Goal: Complete application form: Complete application form

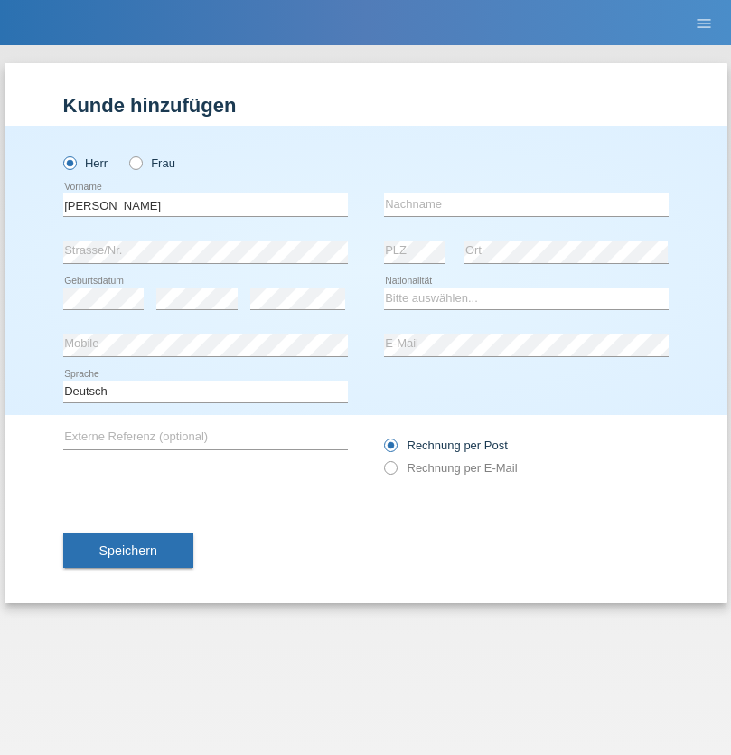
type input "[PERSON_NAME]"
click at [526, 204] on input "text" at bounding box center [526, 204] width 285 height 23
type input "Gashi"
select select "CH"
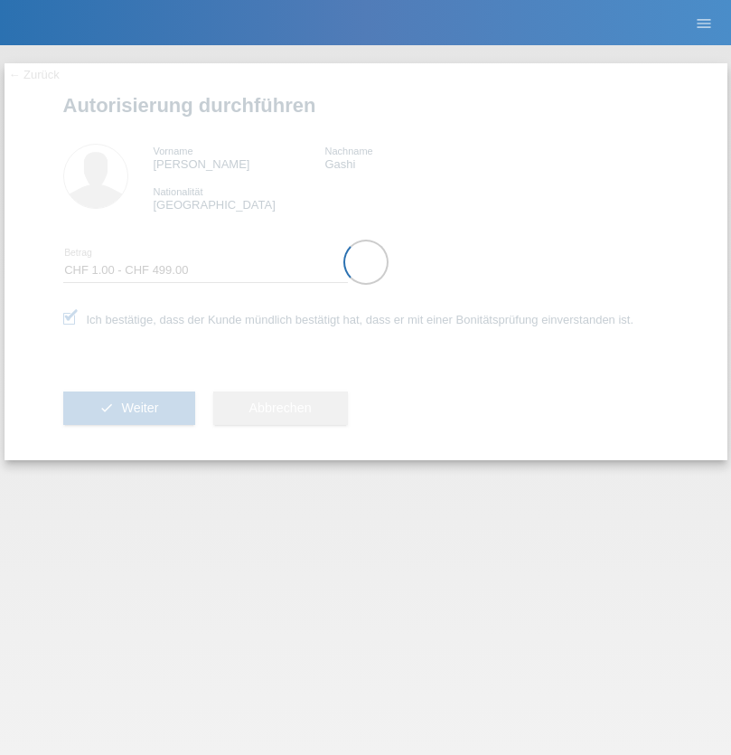
select select "1"
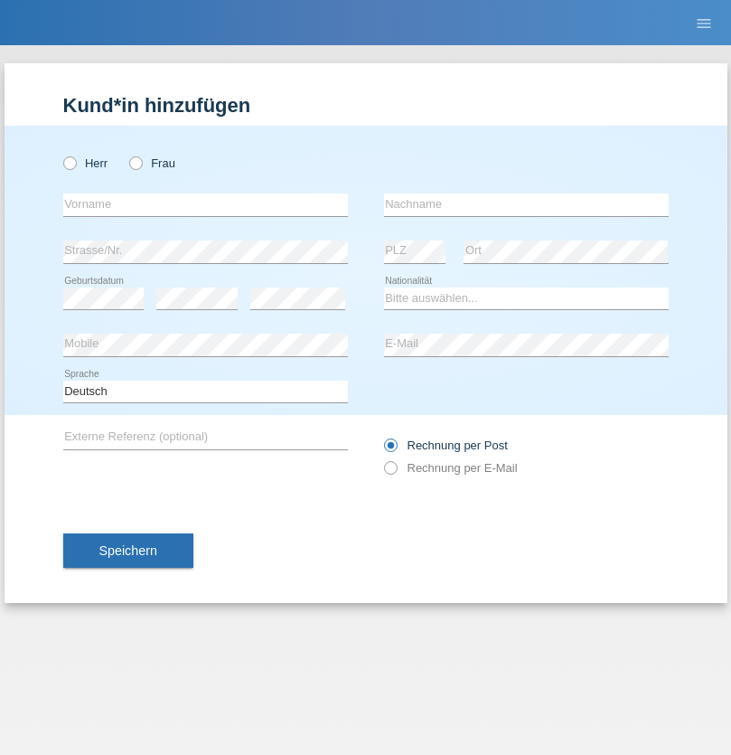
radio input "true"
click at [205, 204] on input "text" at bounding box center [205, 204] width 285 height 23
type input "PASCAL"
click at [526, 204] on input "text" at bounding box center [526, 204] width 285 height 23
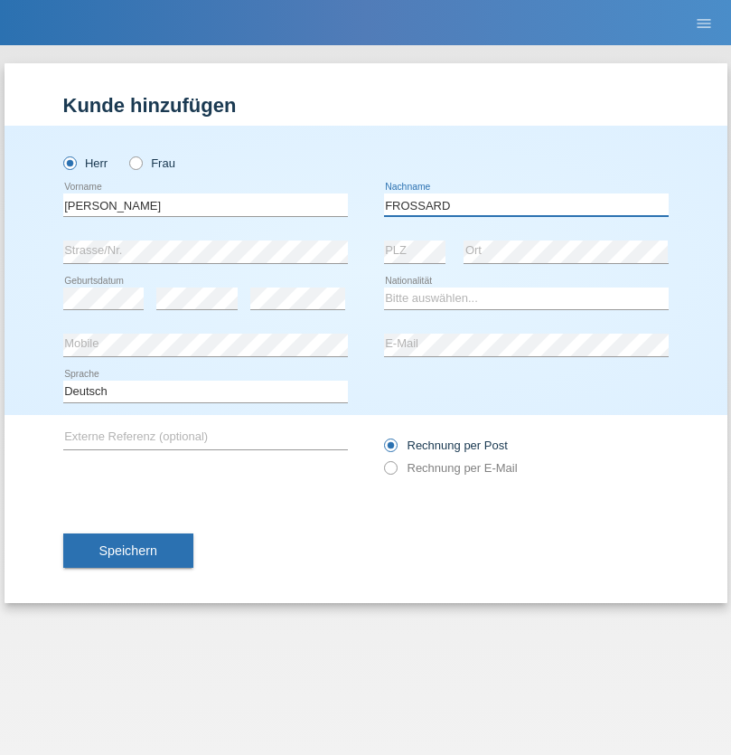
type input "FROSSARD"
select select "CH"
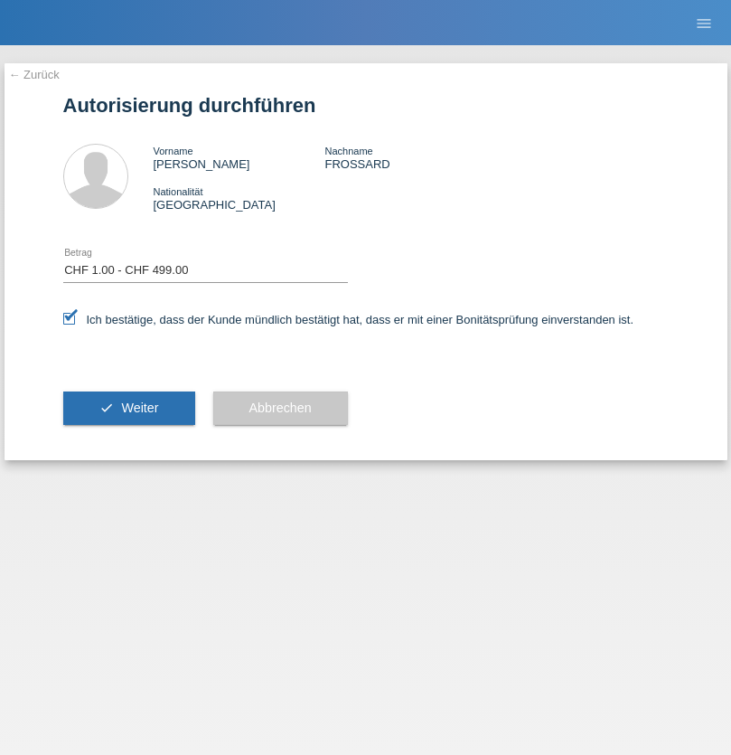
select select "1"
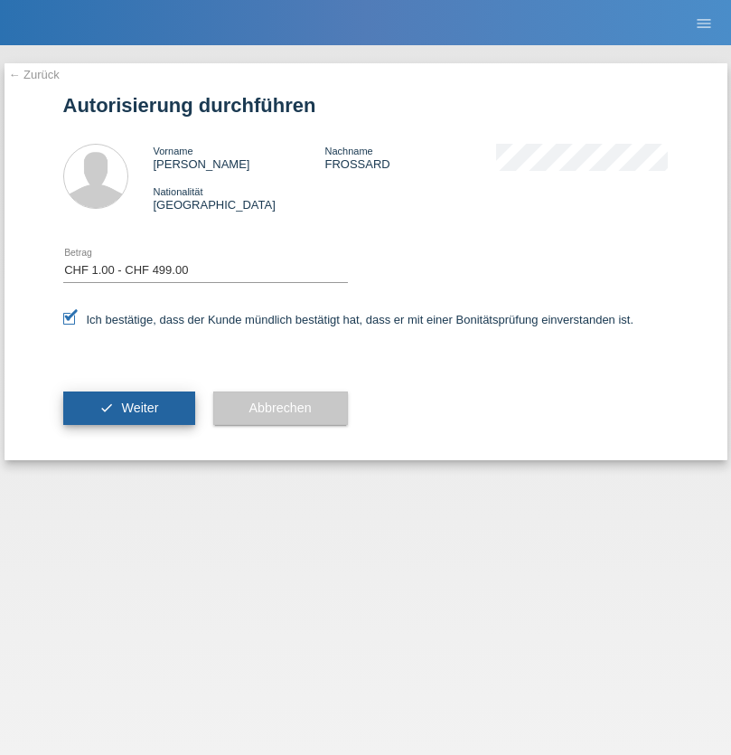
click at [128, 408] on span "Weiter" at bounding box center [139, 407] width 37 height 14
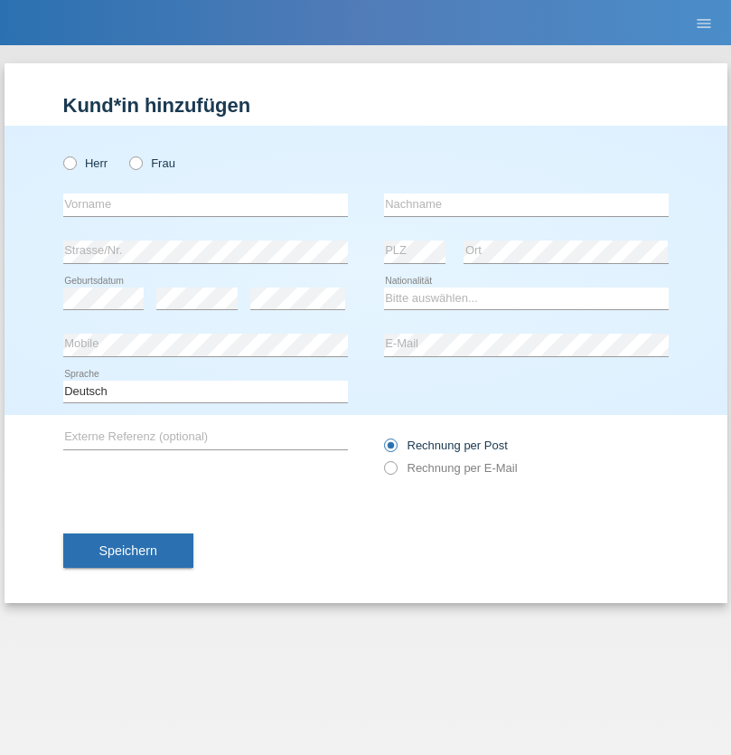
radio input "true"
click at [205, 204] on input "text" at bounding box center [205, 204] width 285 height 23
type input "Wael"
click at [526, 204] on input "text" at bounding box center [526, 204] width 285 height 23
type input "Souadi"
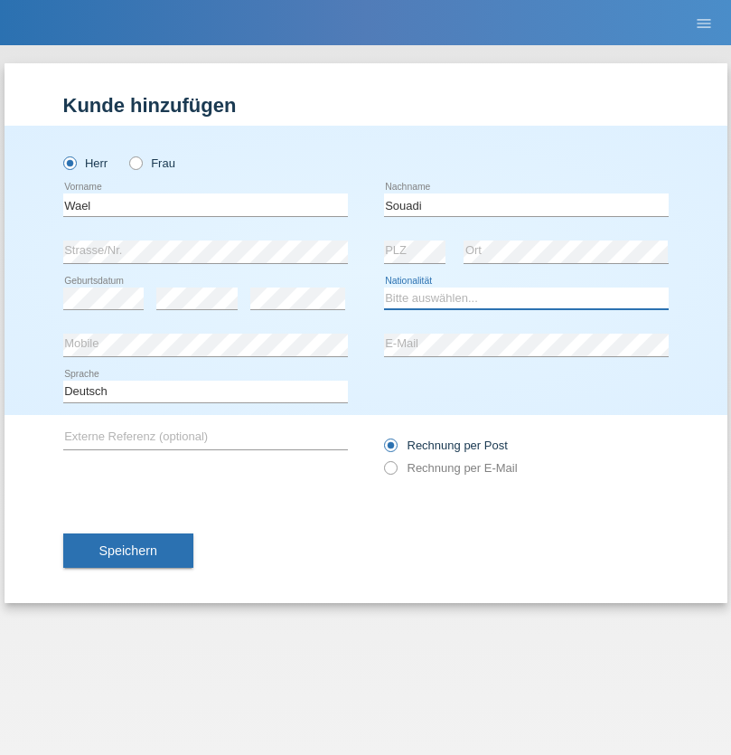
select select "TN"
select select "C"
select select "01"
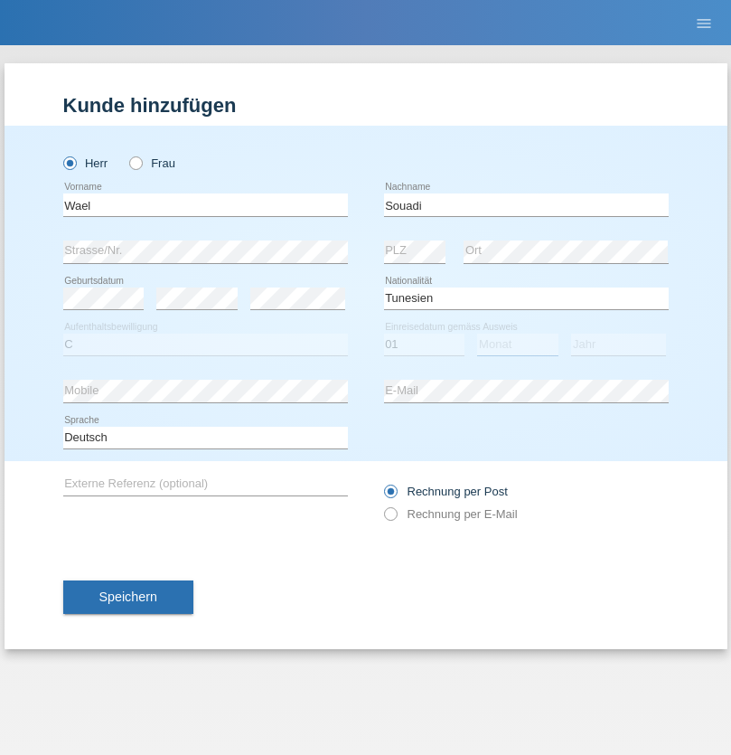
select select "02"
select select "2020"
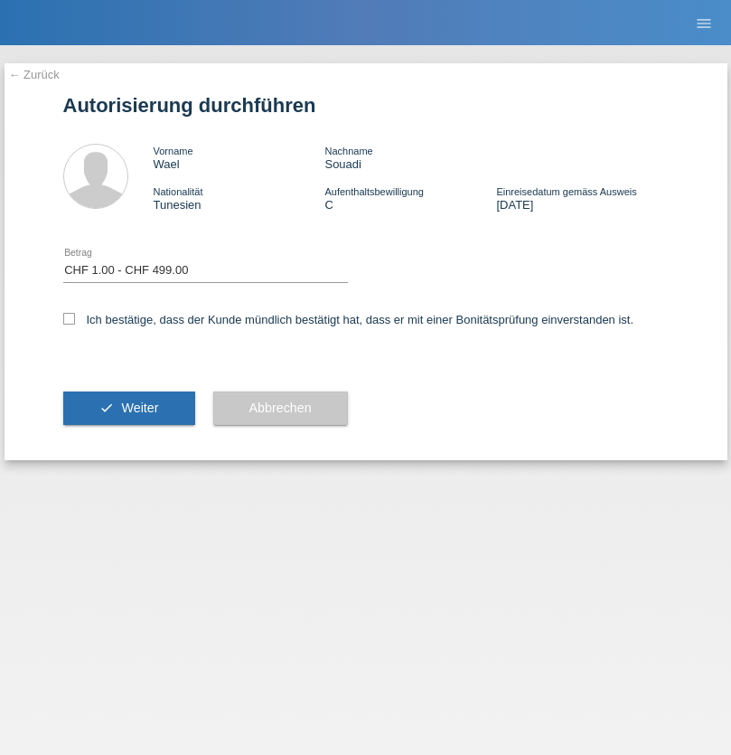
select select "1"
checkbox input "true"
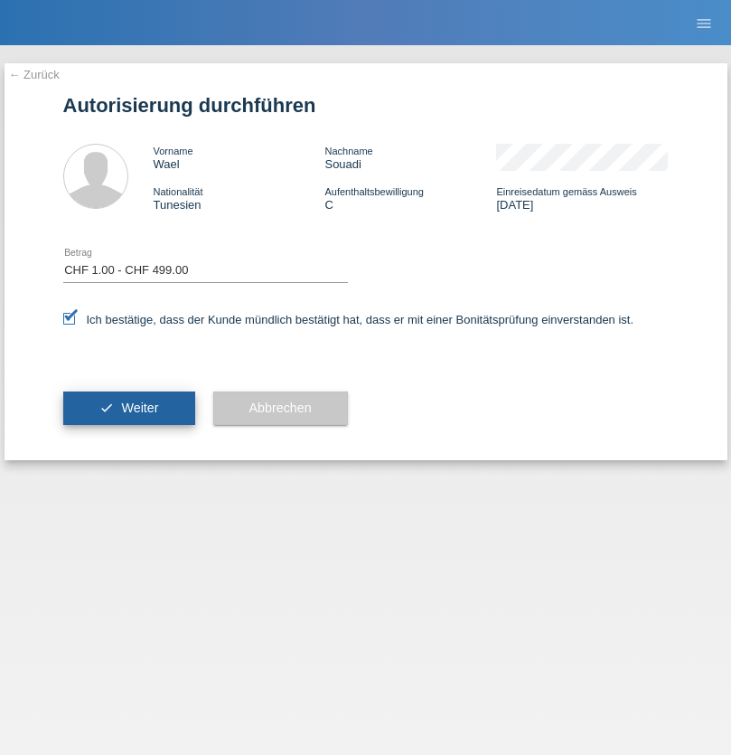
click at [128, 408] on span "Weiter" at bounding box center [139, 407] width 37 height 14
